Goal: Information Seeking & Learning: Learn about a topic

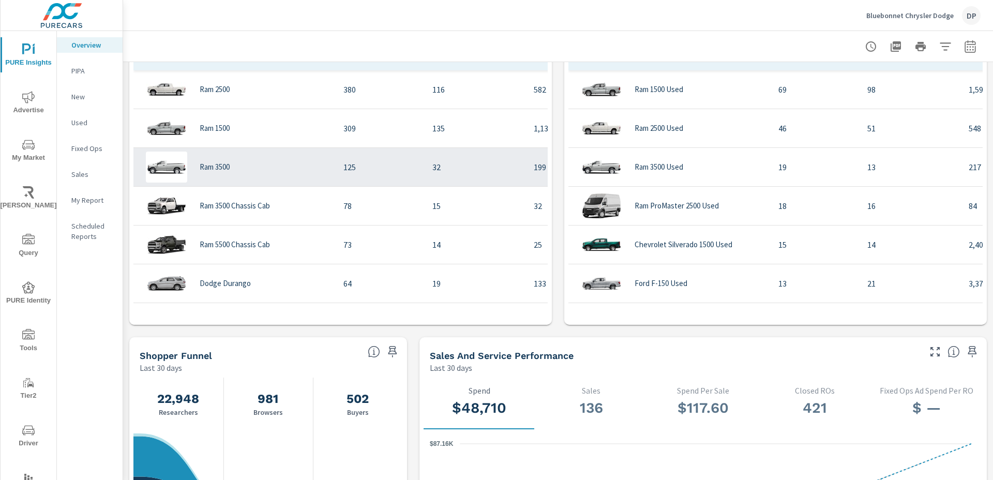
scroll to position [617, 0]
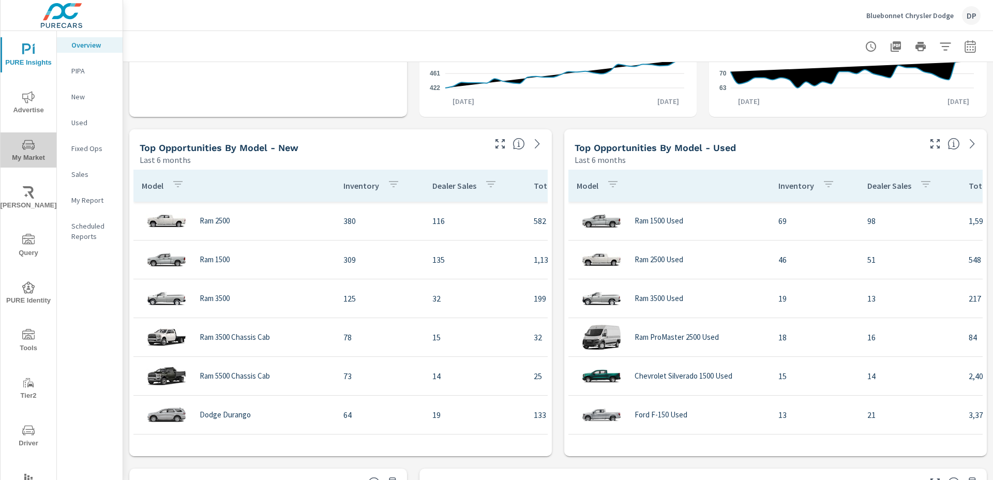
click at [28, 140] on icon "nav menu" at bounding box center [28, 145] width 12 height 10
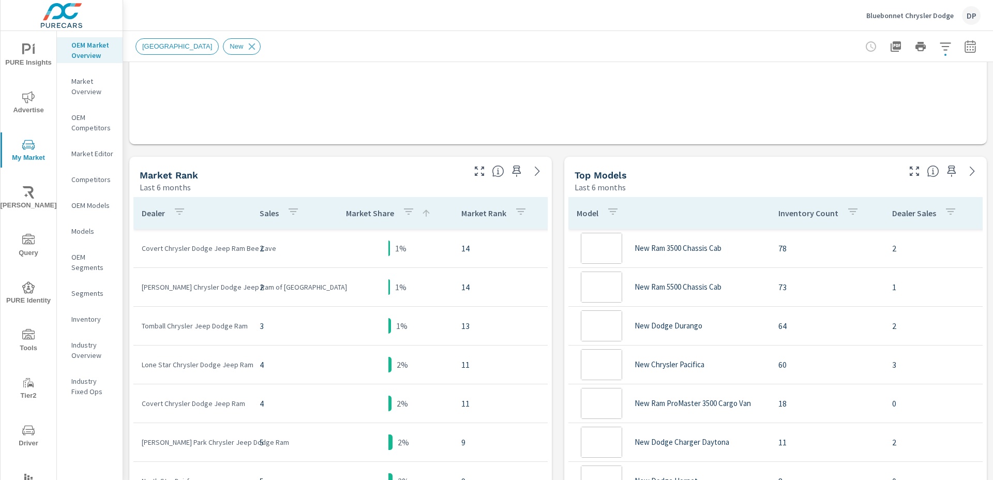
scroll to position [429, 0]
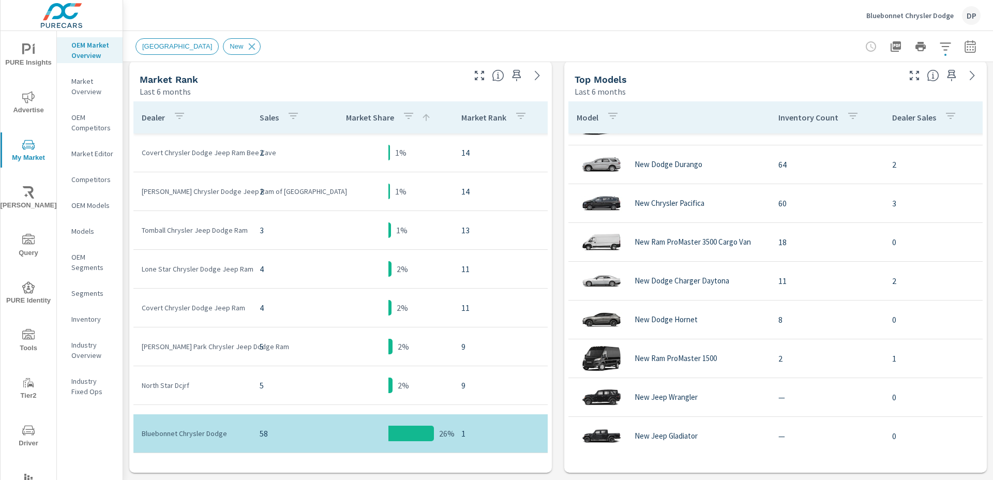
scroll to position [528, 0]
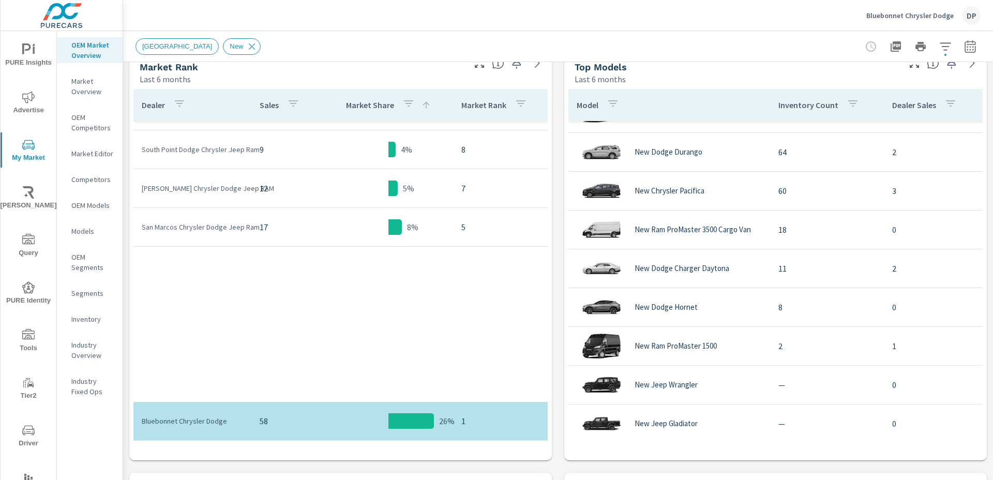
scroll to position [229, 0]
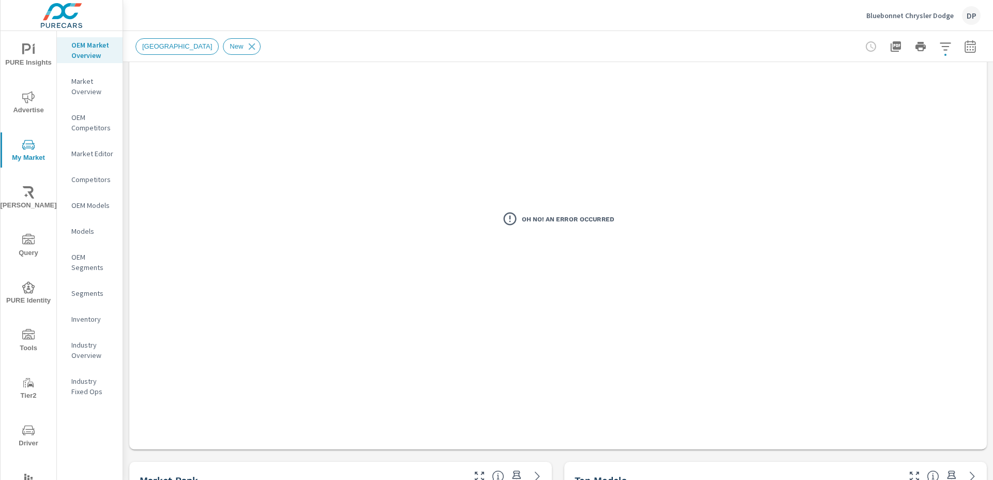
scroll to position [468, 0]
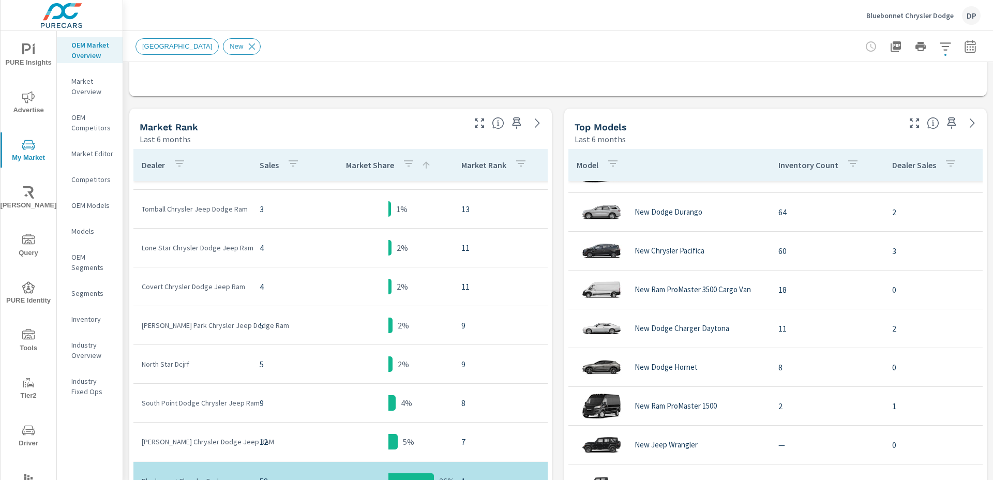
scroll to position [25, 0]
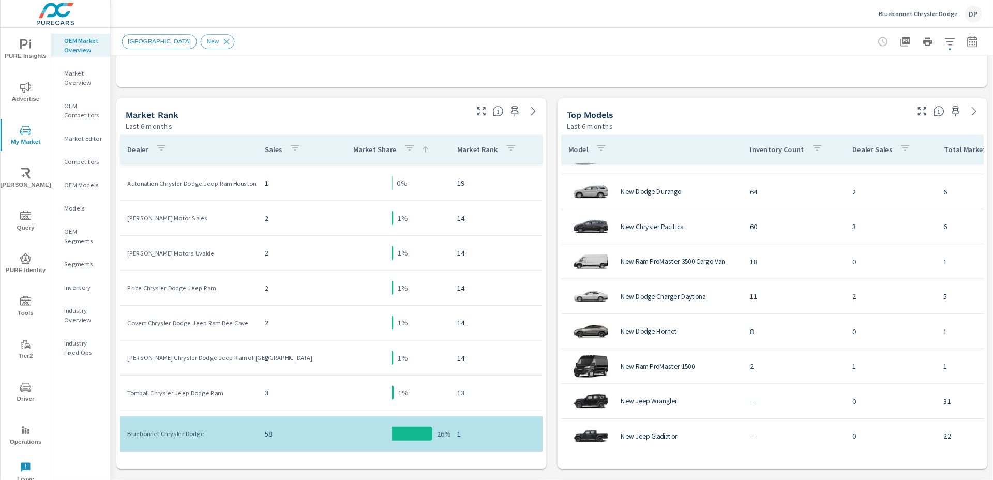
scroll to position [182, 0]
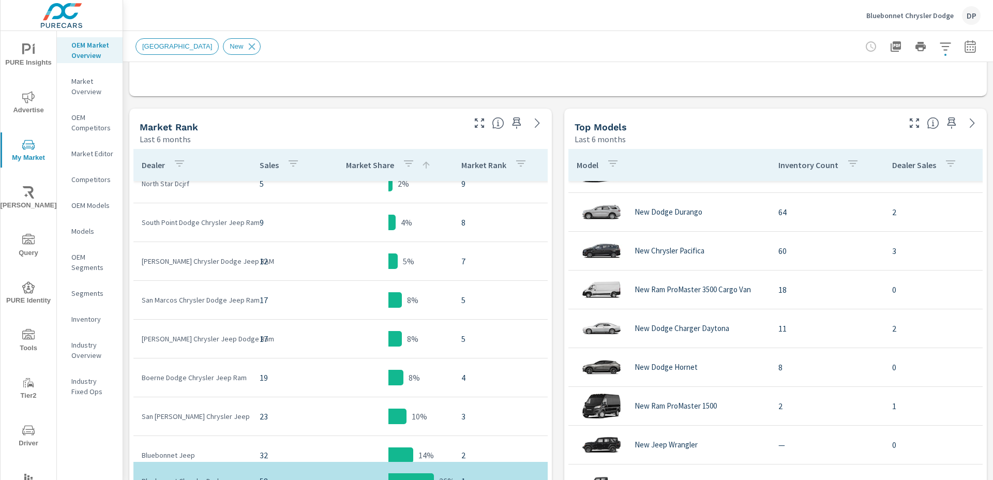
scroll to position [658, 0]
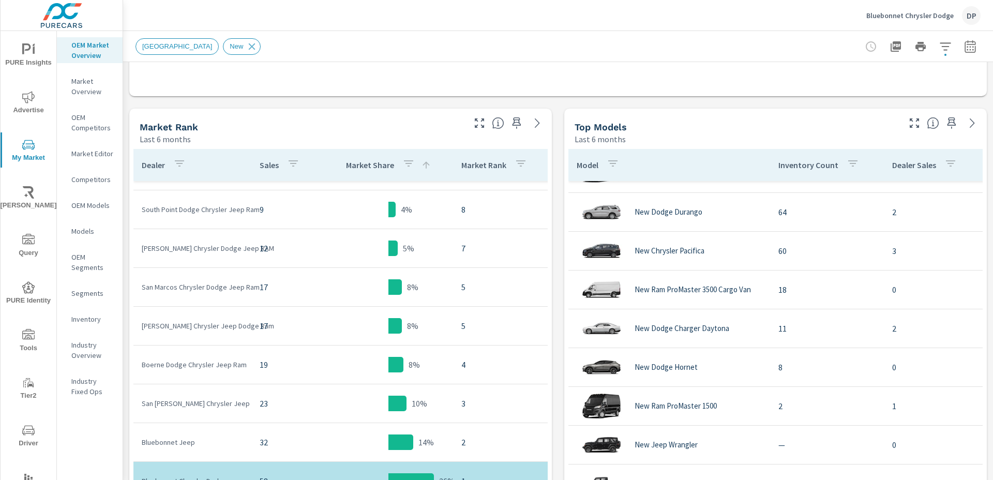
click at [367, 371] on tr "Boerne Dodge Chrysler Jeep Ram 19 8% 4" at bounding box center [344, 364] width 422 height 39
click at [554, 331] on div "Market View Last 6 months Oh No! An Error Occurred Market Rank Last 6 months De…" at bounding box center [558, 272] width 870 height 1357
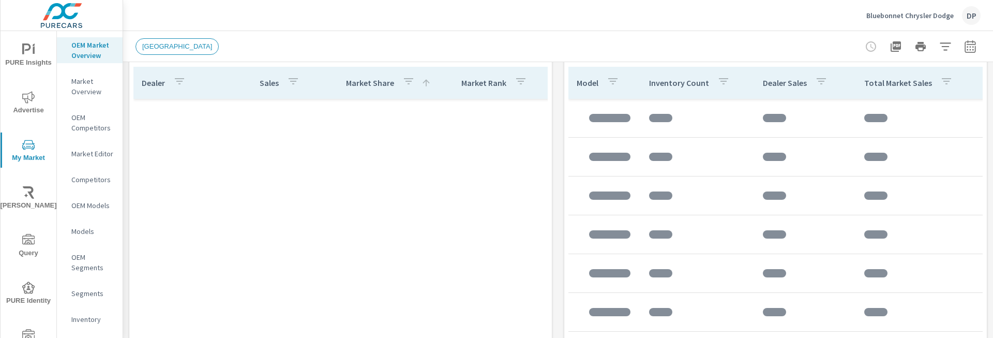
scroll to position [620, 0]
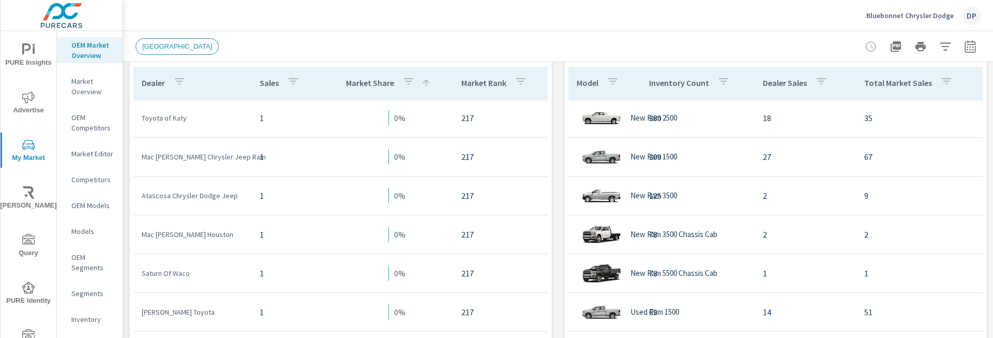
scroll to position [155, 0]
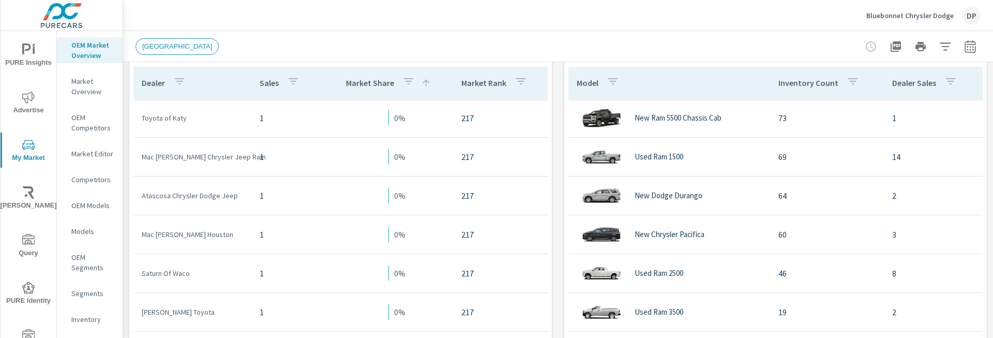
click at [591, 48] on div "[GEOGRAPHIC_DATA]" at bounding box center [485, 46] width 700 height 17
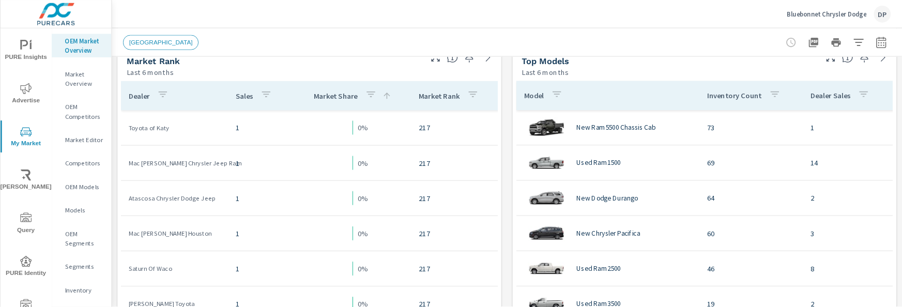
scroll to position [512, 0]
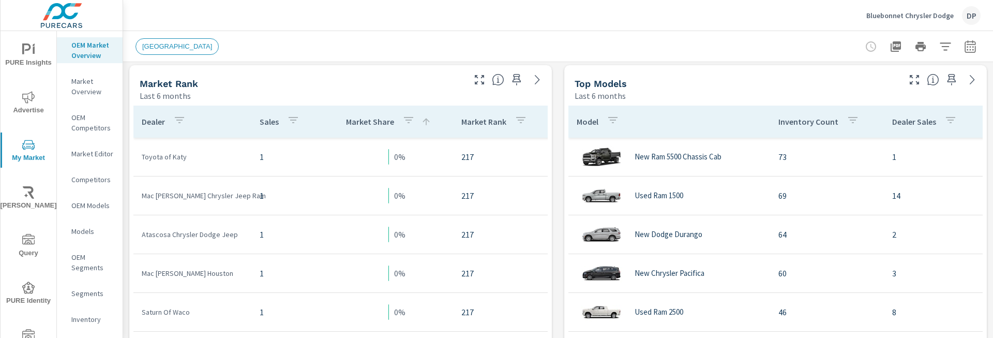
click at [720, 57] on div "[GEOGRAPHIC_DATA]" at bounding box center [557, 46] width 845 height 31
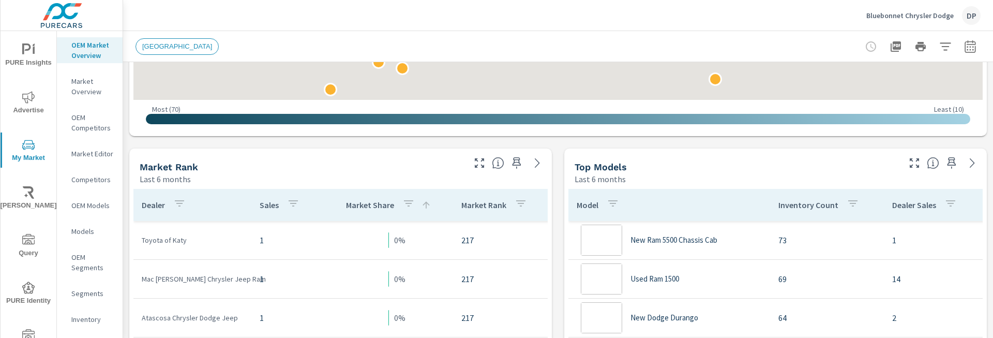
scroll to position [692, 0]
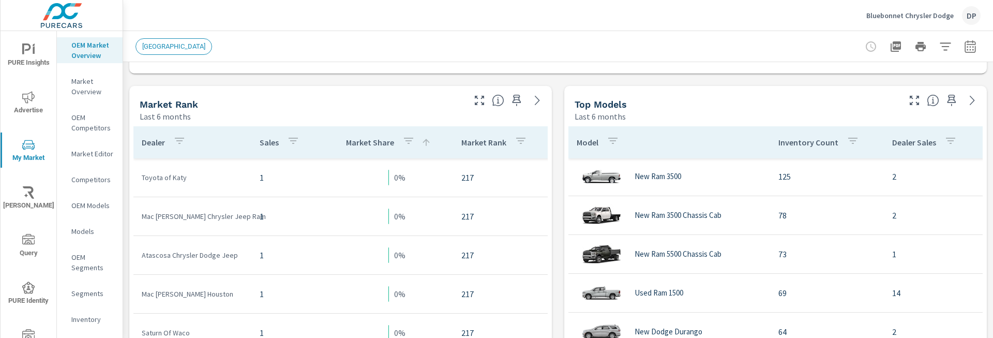
scroll to position [494, 0]
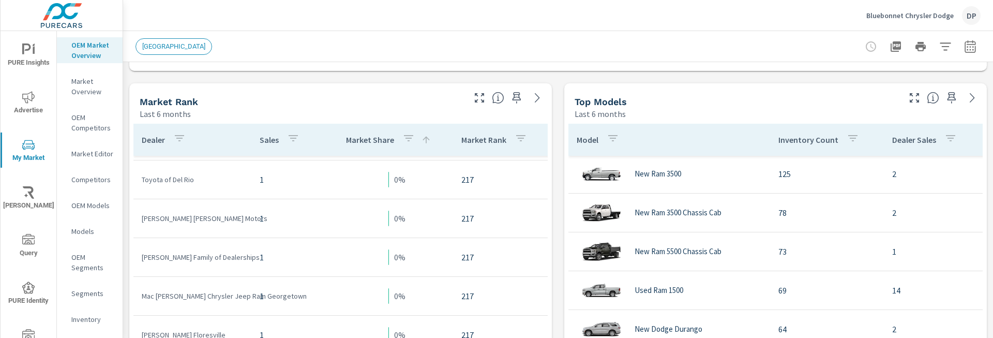
scroll to position [1489, 0]
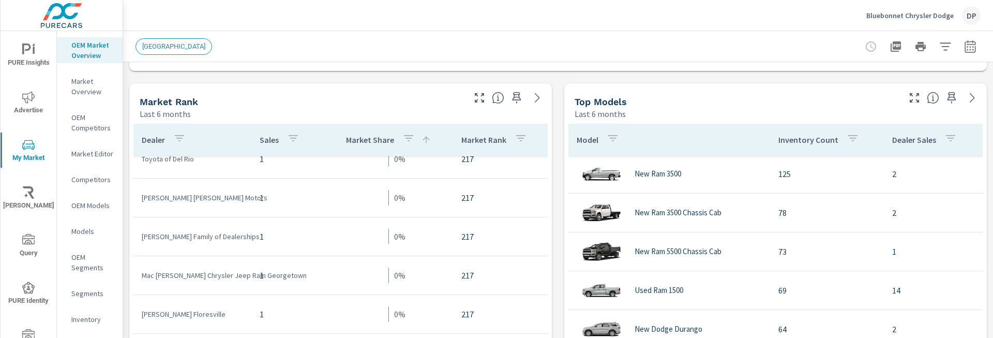
click at [554, 174] on div "Market View Last 6 months ← Move left → Move right ↑ Move up ↓ Move down + Zoom…" at bounding box center [558, 246] width 870 height 1357
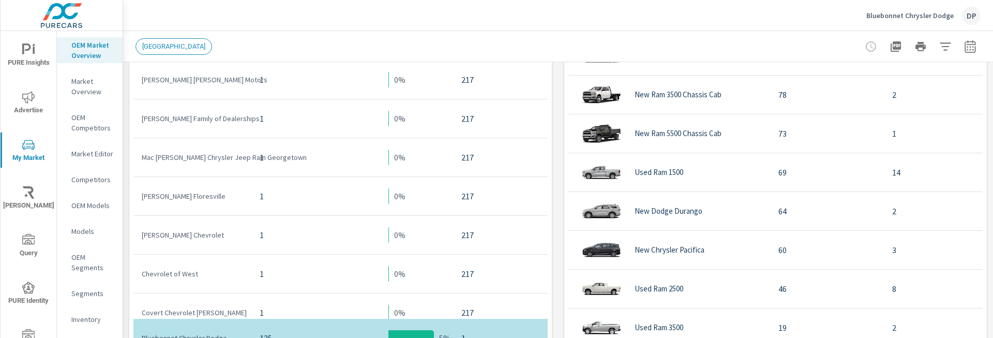
scroll to position [613, 0]
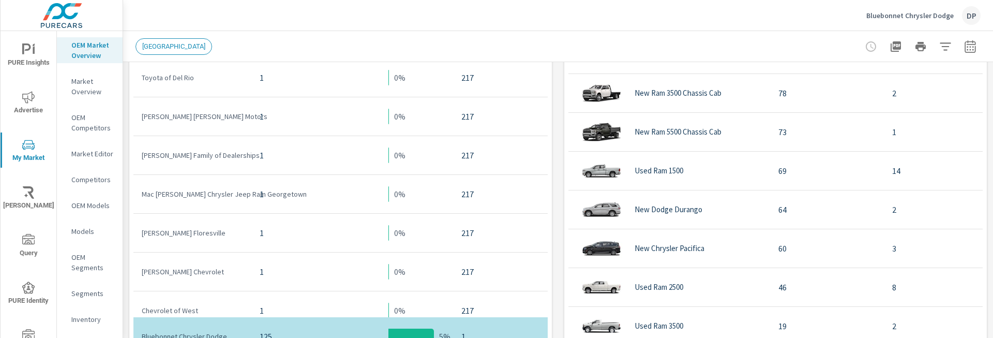
scroll to position [615, 0]
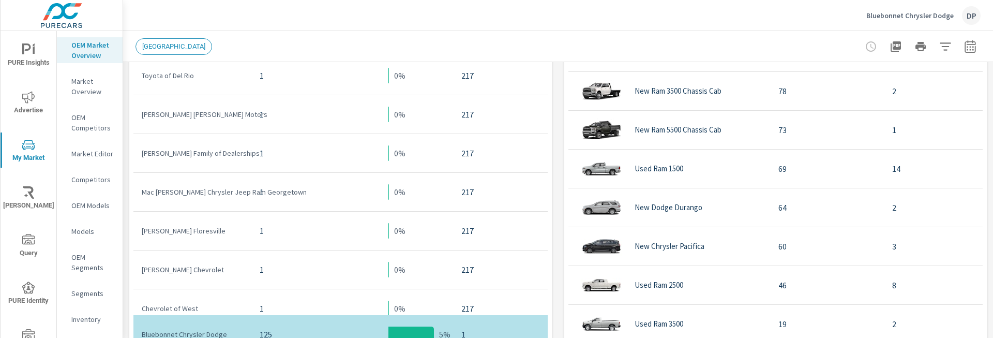
click at [29, 247] on span "Query" at bounding box center [29, 246] width 50 height 25
